Goal: Transaction & Acquisition: Obtain resource

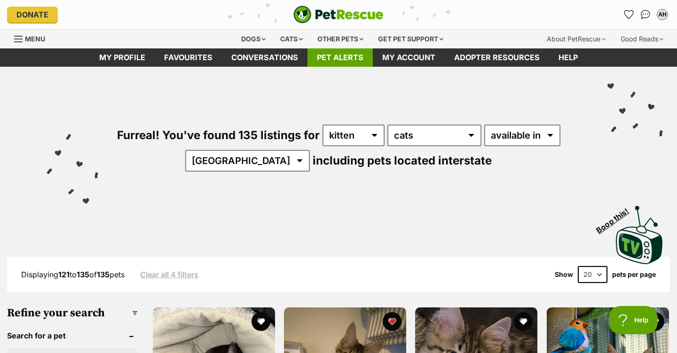
click at [333, 57] on link "Pet alerts" at bounding box center [340, 57] width 65 height 18
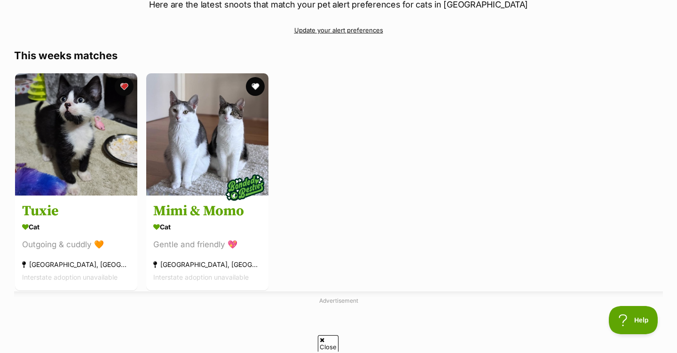
scroll to position [122, 0]
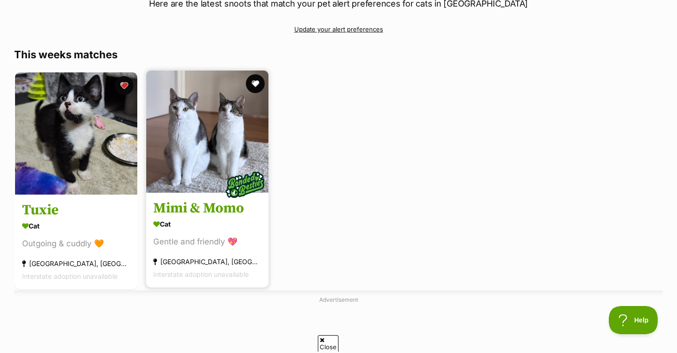
click at [243, 172] on img at bounding box center [245, 184] width 47 height 47
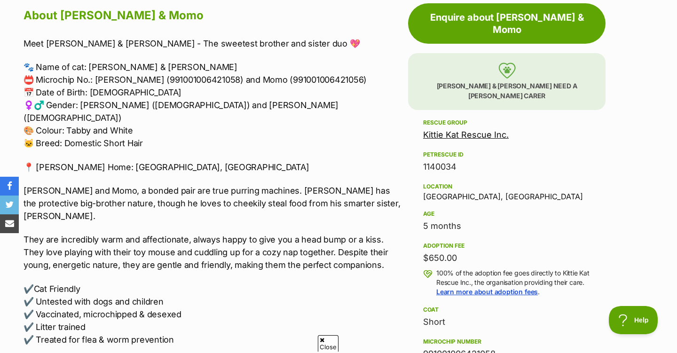
scroll to position [527, 0]
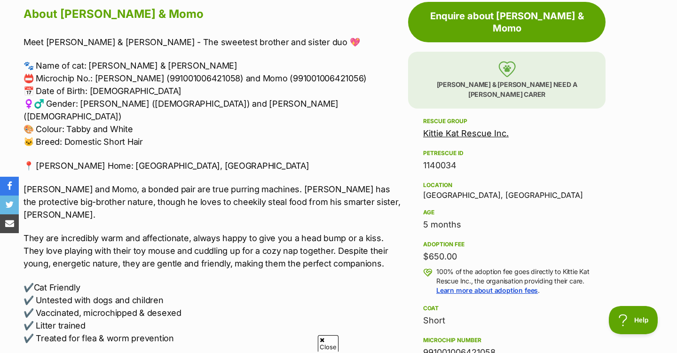
click at [75, 103] on p "🐾 Name of cat: Mimi & Momo 📛 Microchip No.: Mimi (991001006421058) and Momo (99…" at bounding box center [214, 103] width 380 height 89
click at [87, 183] on p "Mimi and Momo, a bonded pair are true purring machines. Momo has the protective…" at bounding box center [214, 202] width 380 height 38
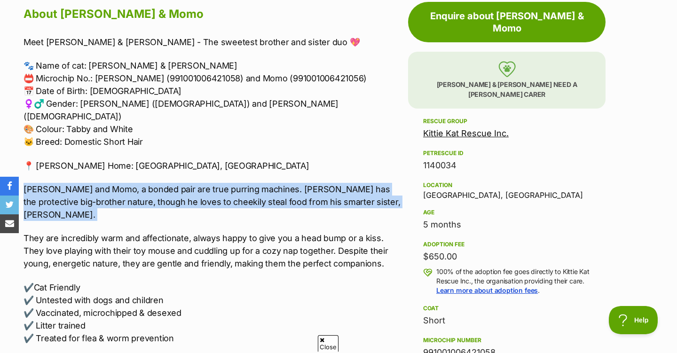
click at [87, 183] on p "Mimi and Momo, a bonded pair are true purring machines. Momo has the protective…" at bounding box center [214, 202] width 380 height 38
click at [89, 183] on p "Mimi and Momo, a bonded pair are true purring machines. Momo has the protective…" at bounding box center [214, 202] width 380 height 38
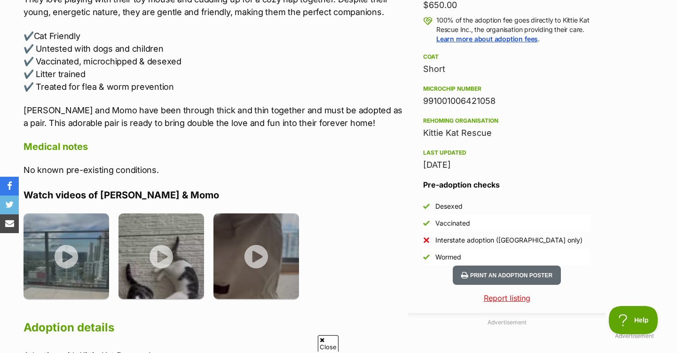
scroll to position [779, 0]
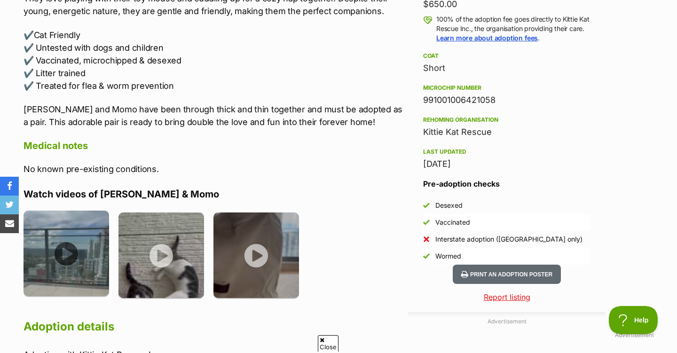
click at [89, 238] on img at bounding box center [67, 254] width 86 height 86
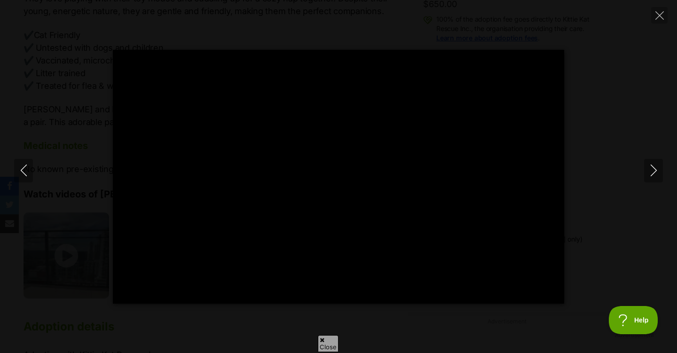
type input "100"
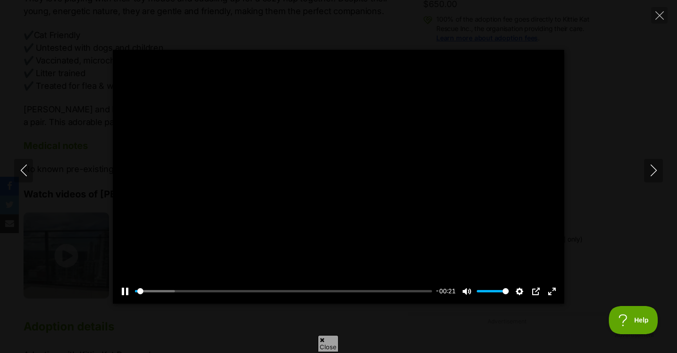
click at [339, 176] on div at bounding box center [339, 177] width 452 height 254
click at [339, 176] on button "Play" at bounding box center [338, 177] width 23 height 23
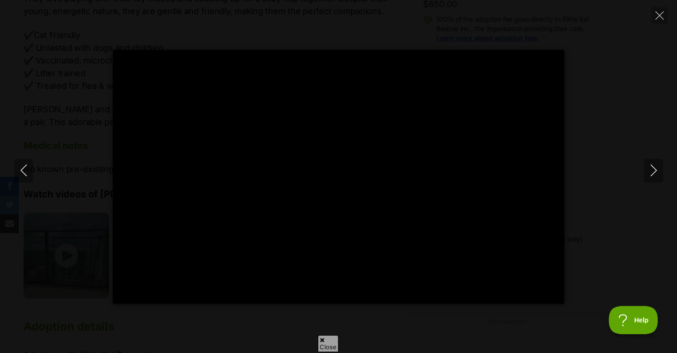
type input "100"
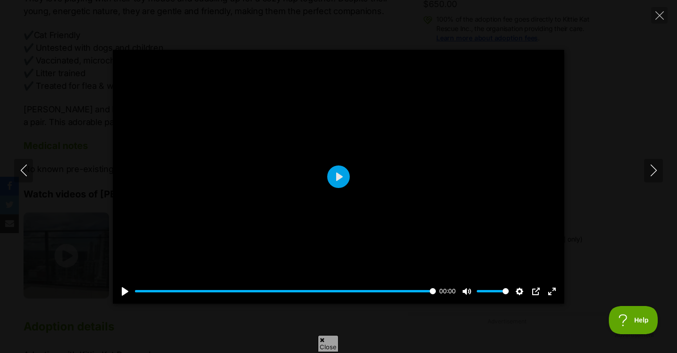
click at [75, 144] on div "Pause Play % buffered 00:00 00:00 Unmute Mute Disable captions Enable captions …" at bounding box center [338, 177] width 677 height 254
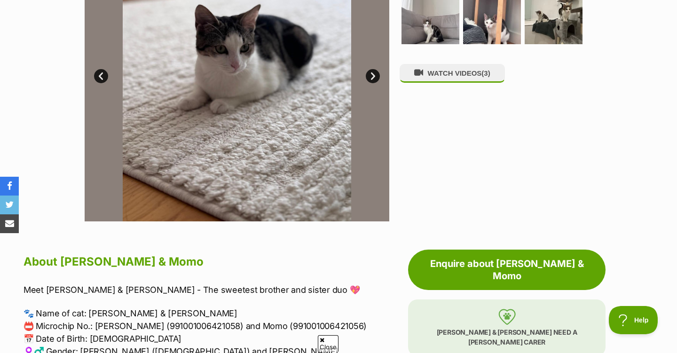
scroll to position [0, 0]
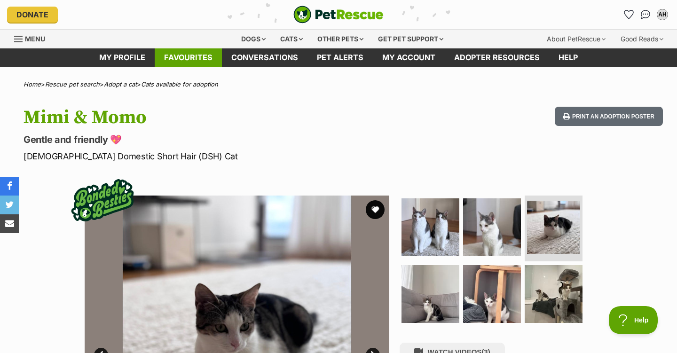
click at [187, 58] on link "Favourites" at bounding box center [188, 57] width 67 height 18
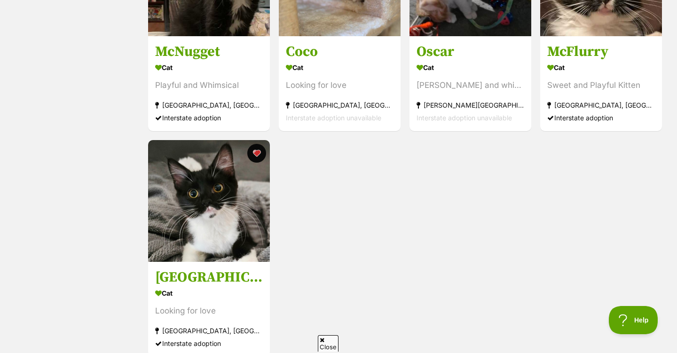
scroll to position [506, 0]
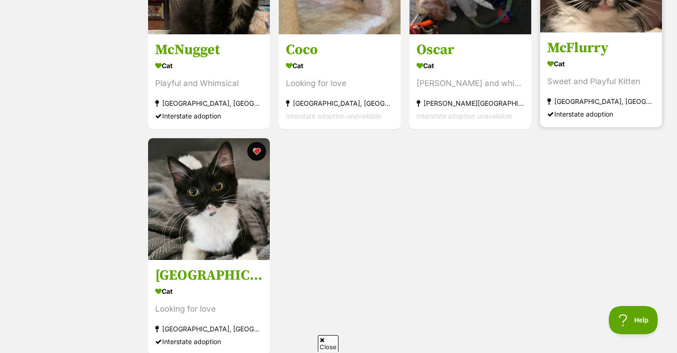
click at [601, 63] on div "Cat" at bounding box center [601, 64] width 108 height 14
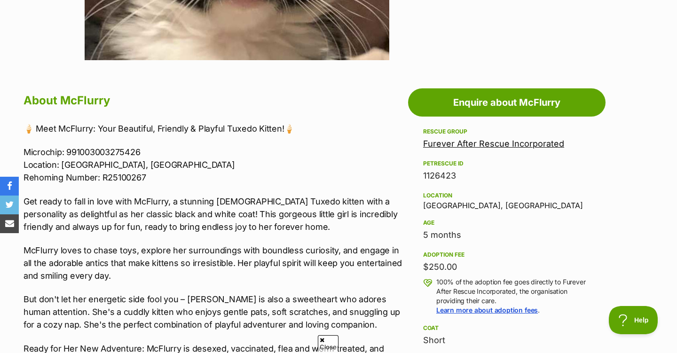
scroll to position [442, 0]
